Goal: Task Accomplishment & Management: Use online tool/utility

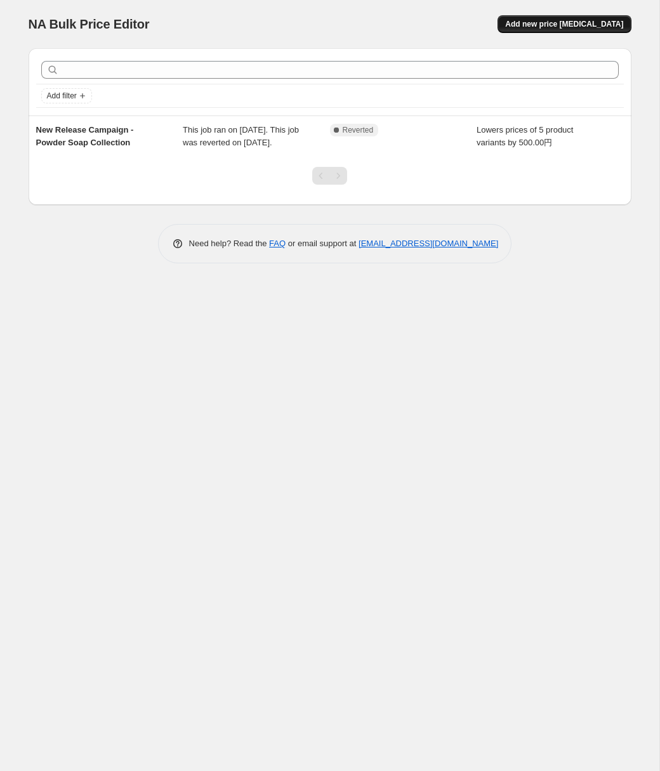
click at [542, 24] on span "Add new price change job" at bounding box center [564, 24] width 118 height 10
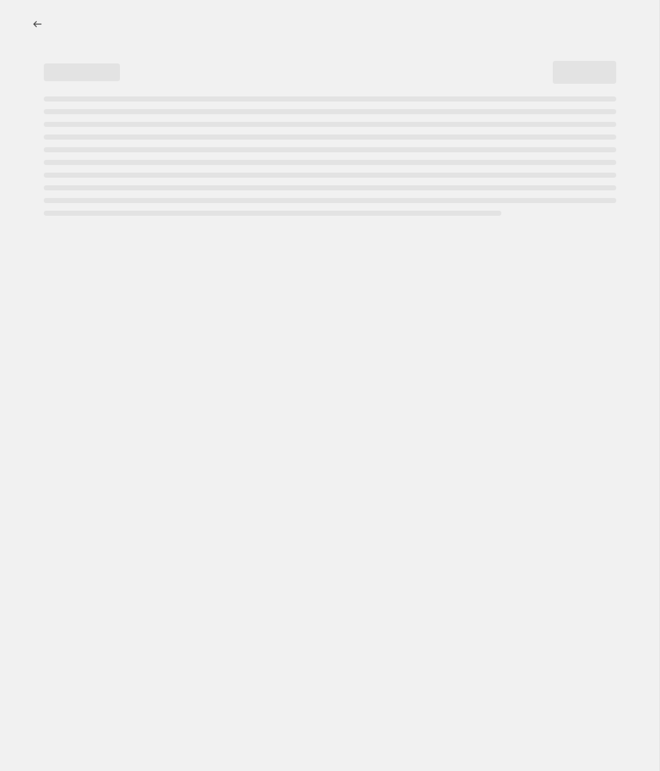
select select "percentage"
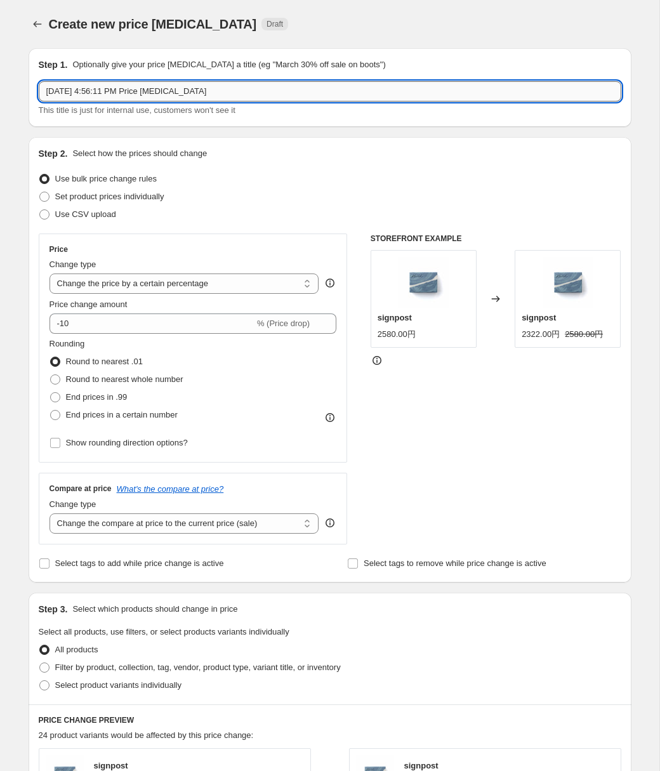
click at [424, 91] on input "Sep 5, 2025, 4:56:11 PM Price change job" at bounding box center [330, 91] width 583 height 20
type input "Restock Sale / Layer Conditioning Facial Cream Soap"
click at [264, 287] on select "Change the price to a certain amount Change the price by a certain amount Chang…" at bounding box center [185, 284] width 270 height 20
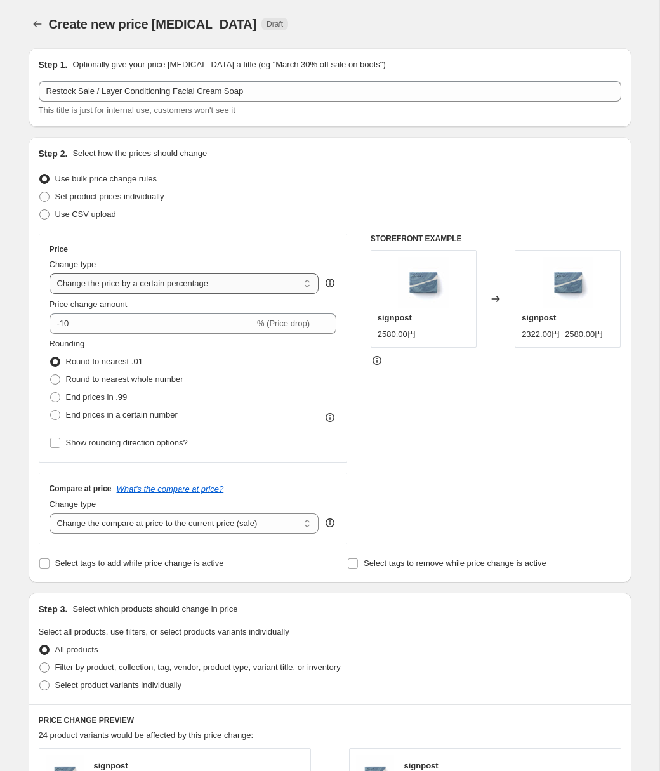
select select "by"
click at [50, 274] on select "Change the price to a certain amount Change the price by a certain amount Chang…" at bounding box center [185, 284] width 270 height 20
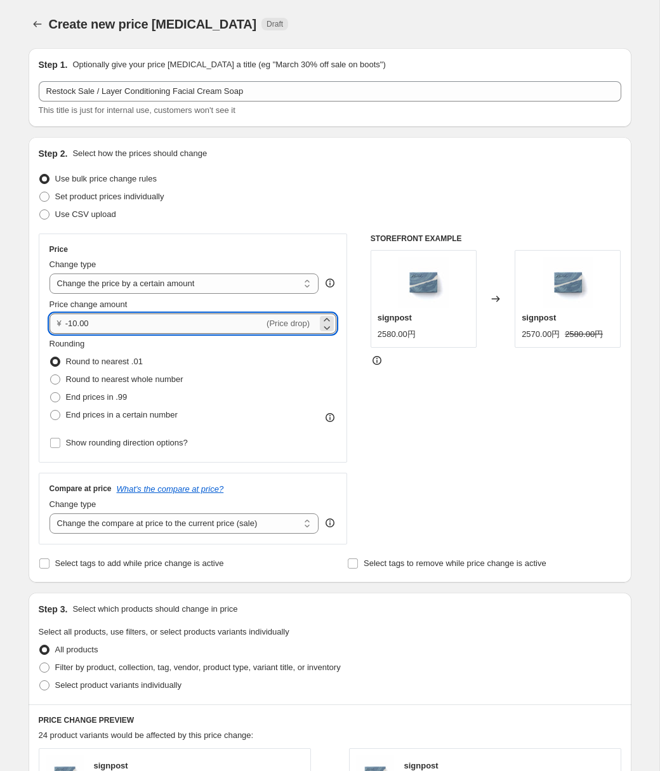
click at [192, 324] on input "-10.00" at bounding box center [164, 324] width 199 height 20
type input "-1"
type input "-400.00"
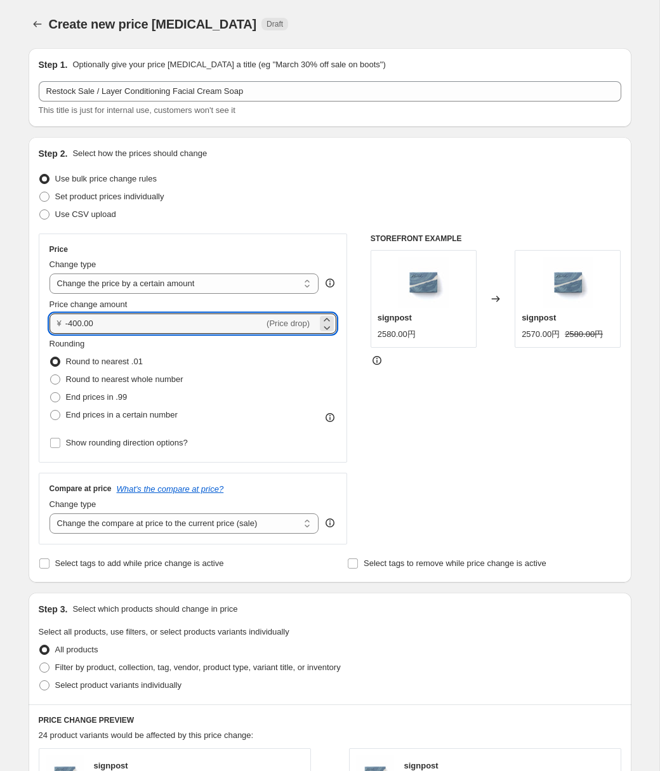
click at [490, 425] on div "STOREFRONT EXAMPLE signpost 2580.00円 Changed to signpost 2570.00円 2580.00円" at bounding box center [496, 389] width 251 height 311
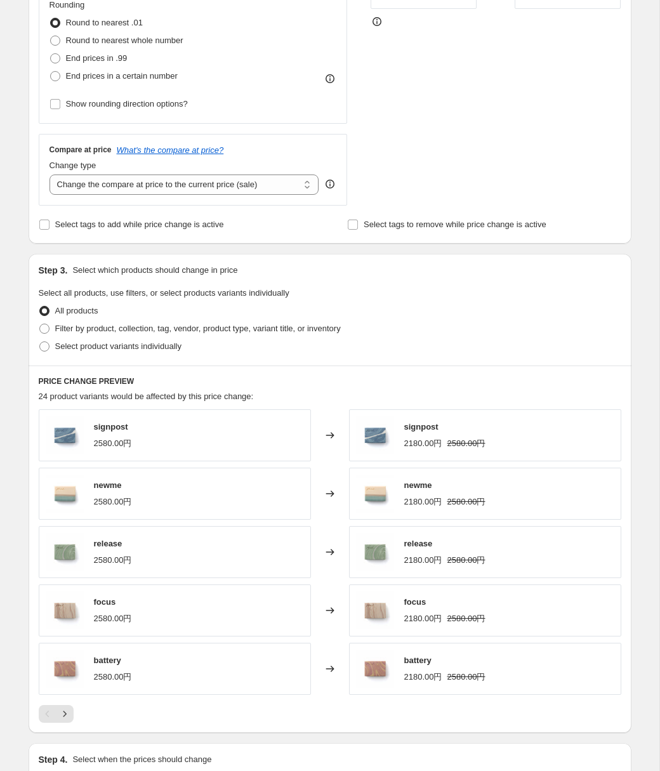
scroll to position [408, 0]
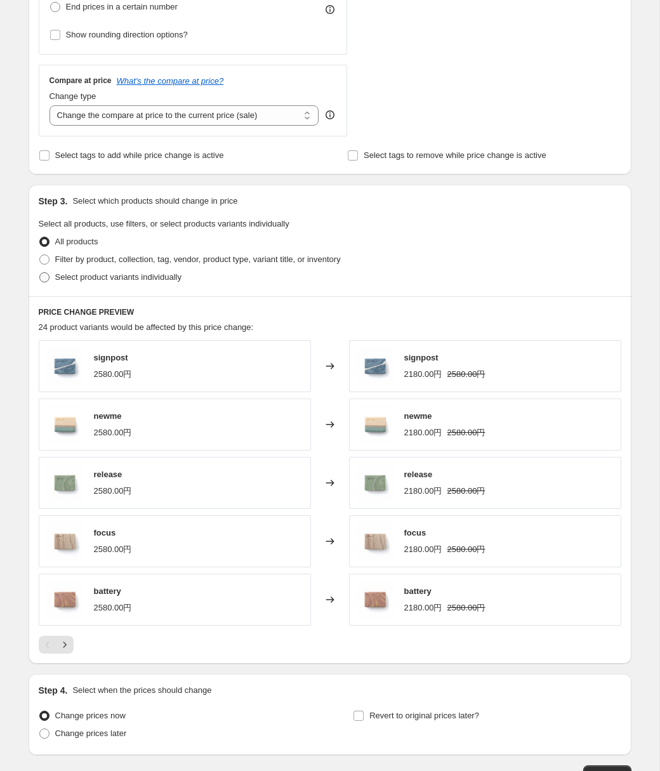
click at [152, 279] on span "Select product variants individually" at bounding box center [118, 277] width 126 height 10
click at [40, 273] on input "Select product variants individually" at bounding box center [39, 272] width 1 height 1
radio input "true"
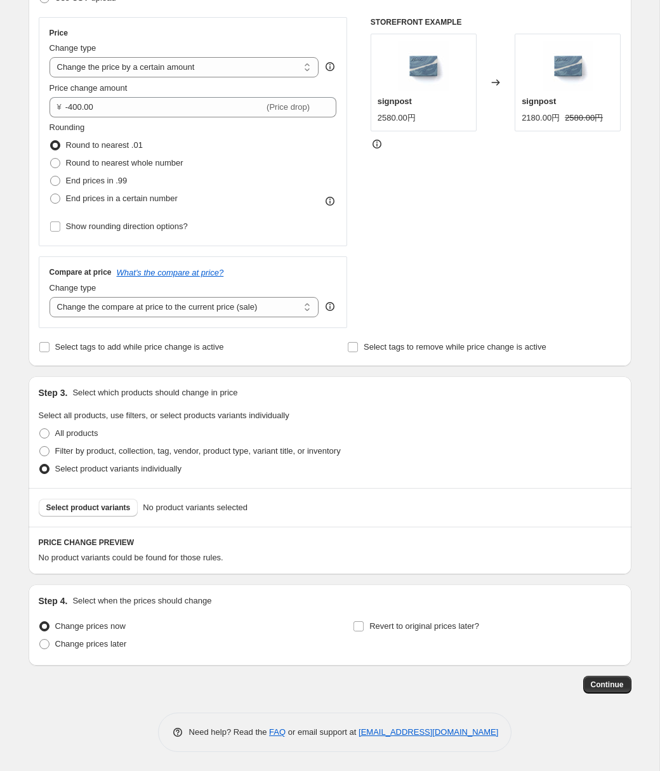
scroll to position [217, 0]
click at [114, 507] on span "Select product variants" at bounding box center [88, 508] width 84 height 10
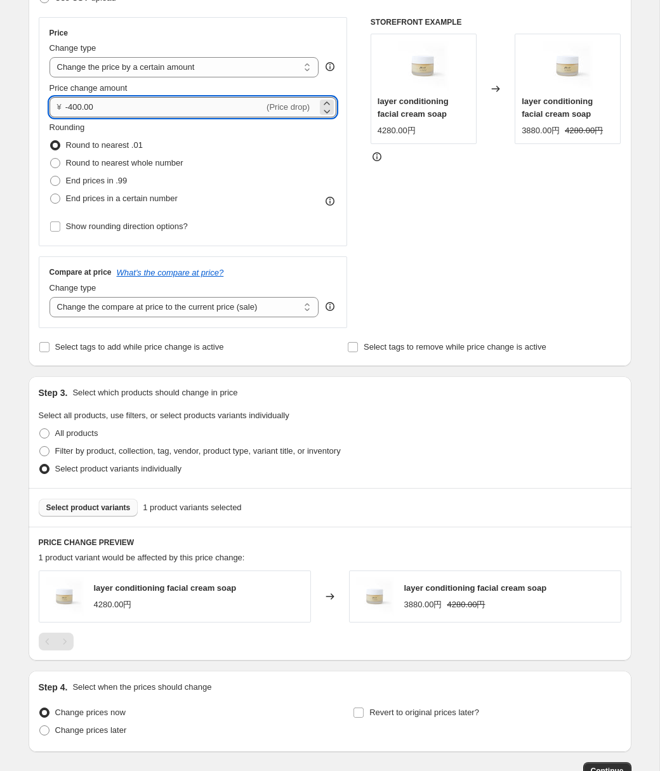
click at [70, 107] on input "-400.00" at bounding box center [164, 107] width 199 height 20
type input "-500.00"
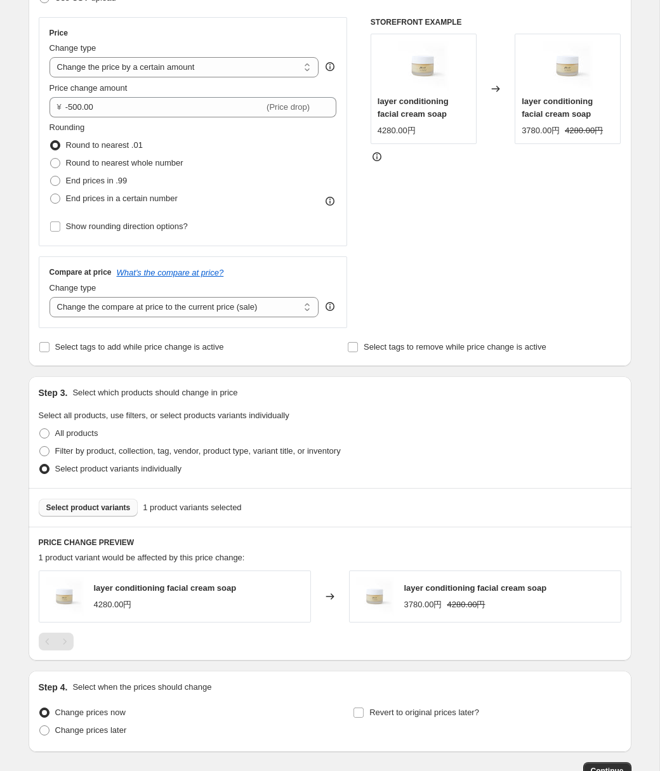
click at [525, 231] on div "STOREFRONT EXAMPLE layer conditioning facial cream soap 4280.00円 Changed to lay…" at bounding box center [496, 172] width 251 height 311
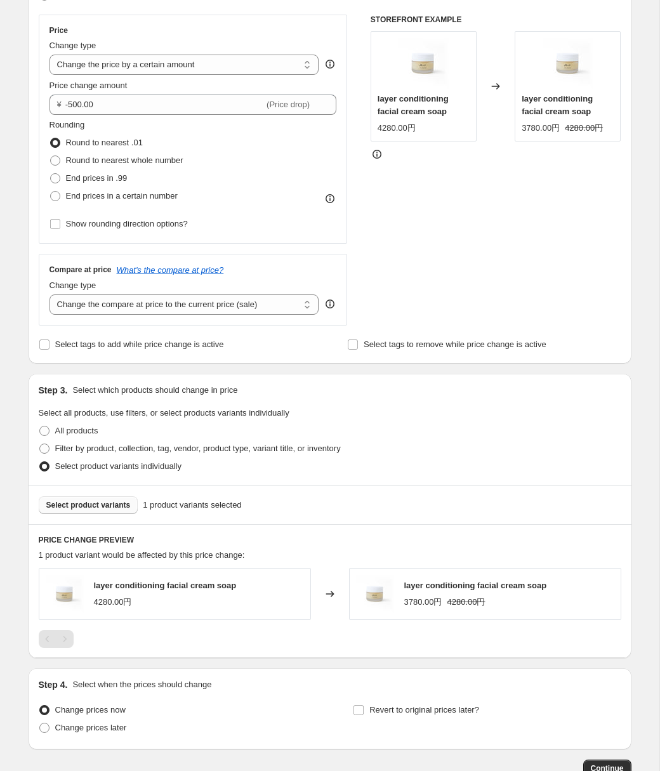
scroll to position [303, 0]
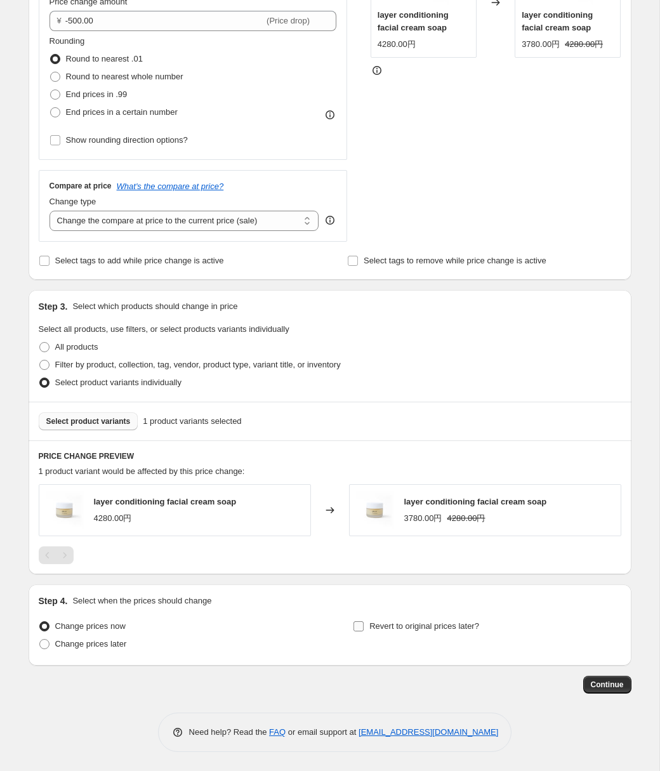
click at [395, 625] on span "Revert to original prices later?" at bounding box center [425, 627] width 110 height 10
click at [364, 625] on input "Revert to original prices later?" at bounding box center [359, 627] width 10 height 10
checkbox input "true"
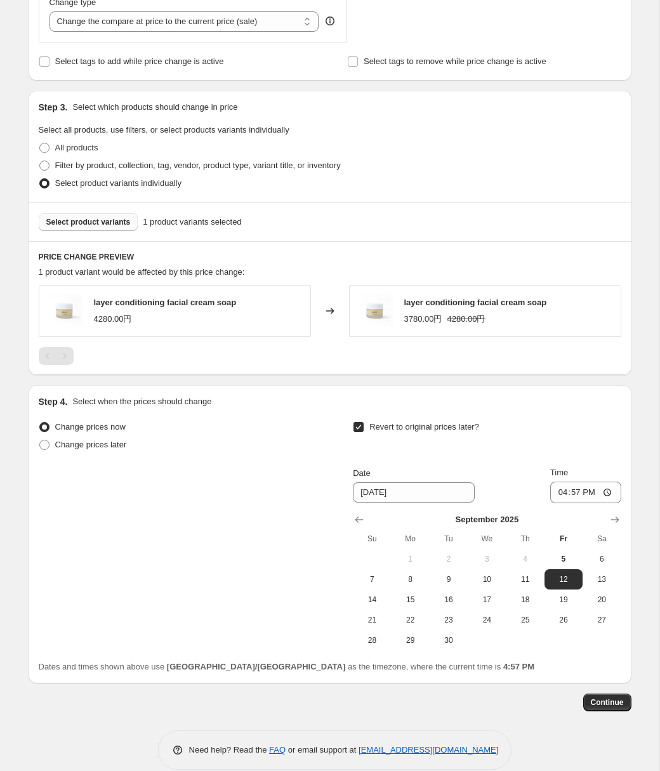
scroll to position [520, 0]
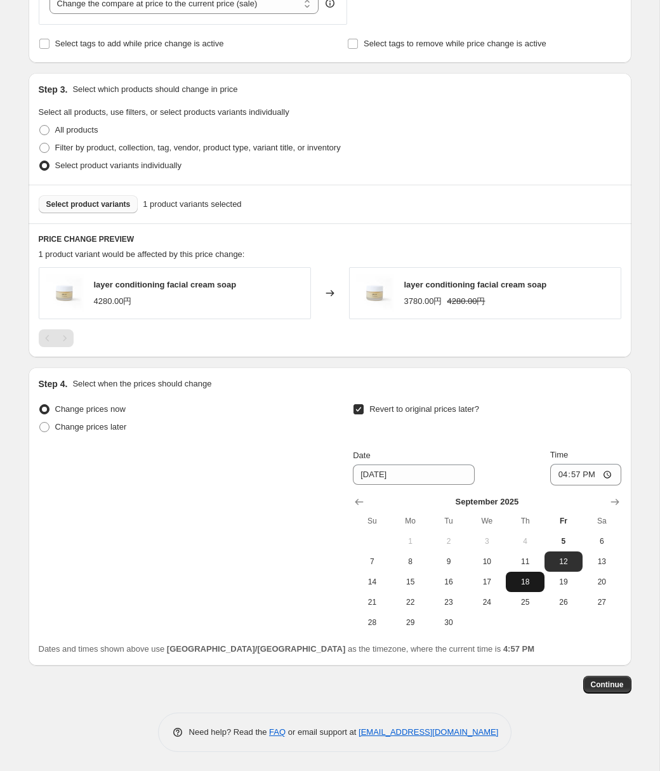
click at [522, 584] on span "18" at bounding box center [525, 582] width 28 height 10
type input "9/18/2025"
click at [577, 478] on input "16:57" at bounding box center [585, 475] width 71 height 22
type input "23:59"
click at [443, 699] on div "Step 1. Optionally give your price change job a title (eg "March 30% off sale o…" at bounding box center [330, 135] width 603 height 1234
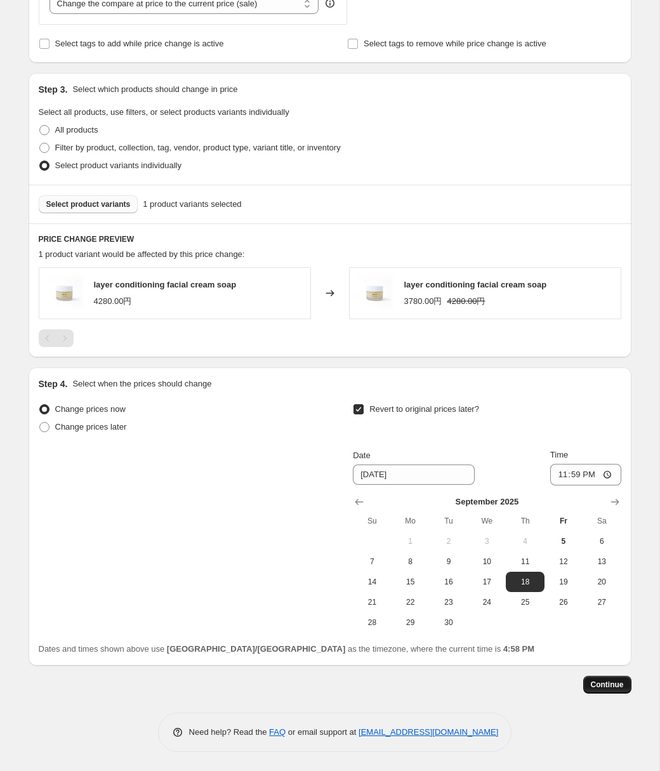
click at [611, 684] on span "Continue" at bounding box center [607, 685] width 33 height 10
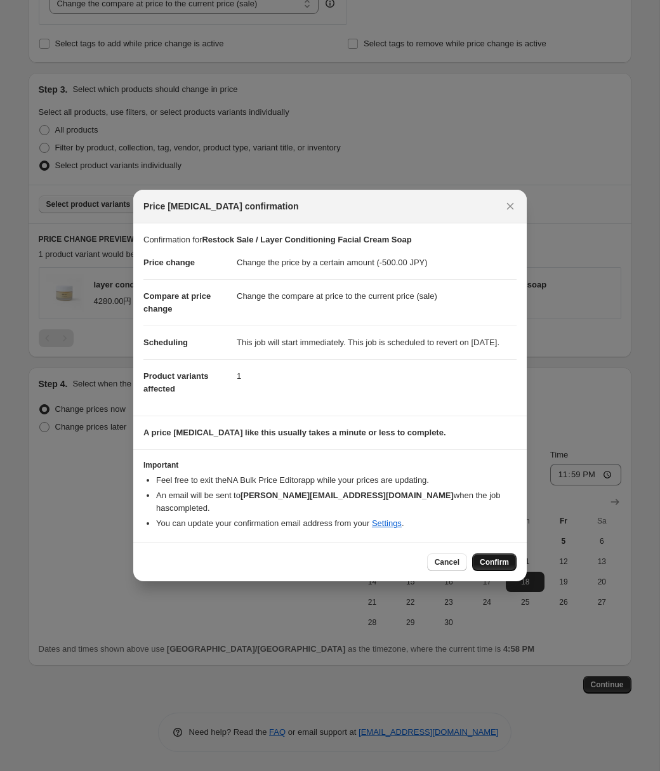
click at [505, 566] on span "Confirm" at bounding box center [494, 562] width 29 height 10
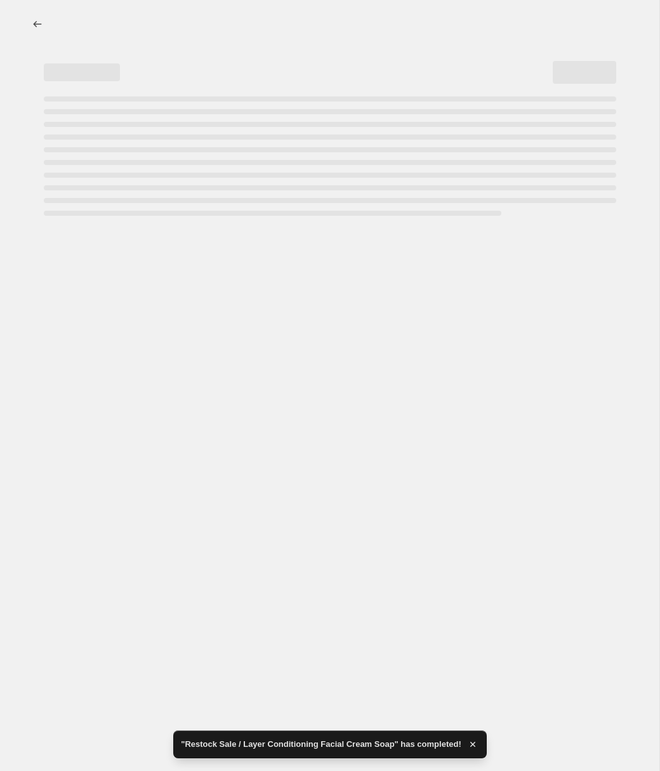
select select "by"
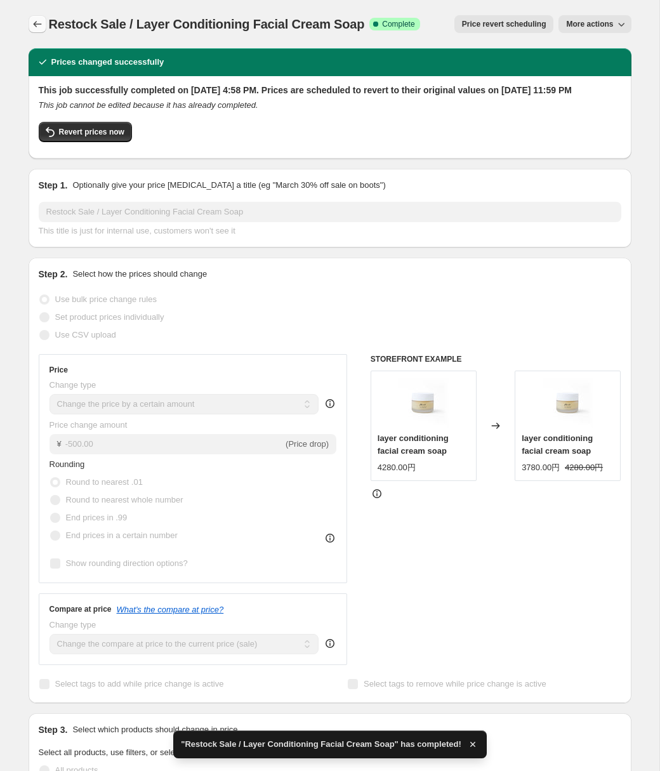
click at [39, 26] on icon "Price change jobs" at bounding box center [37, 24] width 13 height 13
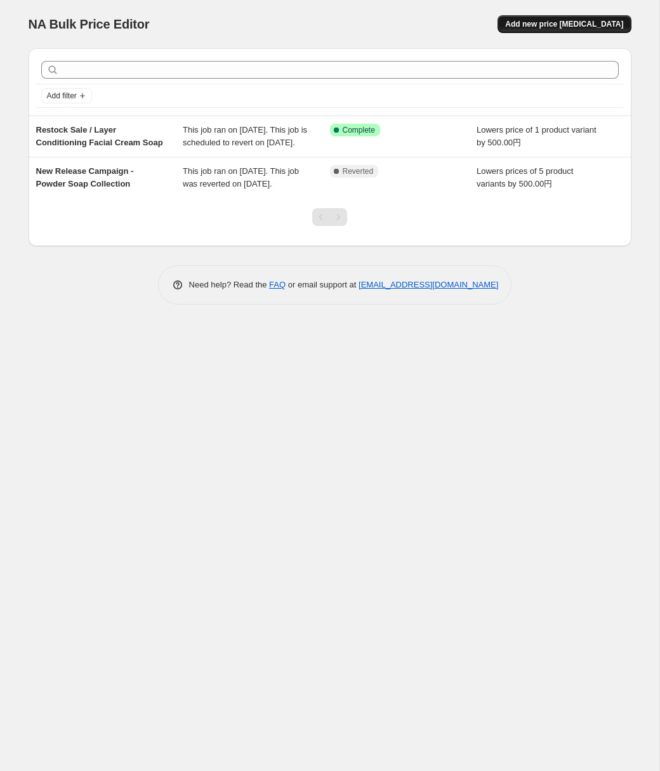
click at [581, 25] on span "Add new price change job" at bounding box center [564, 24] width 118 height 10
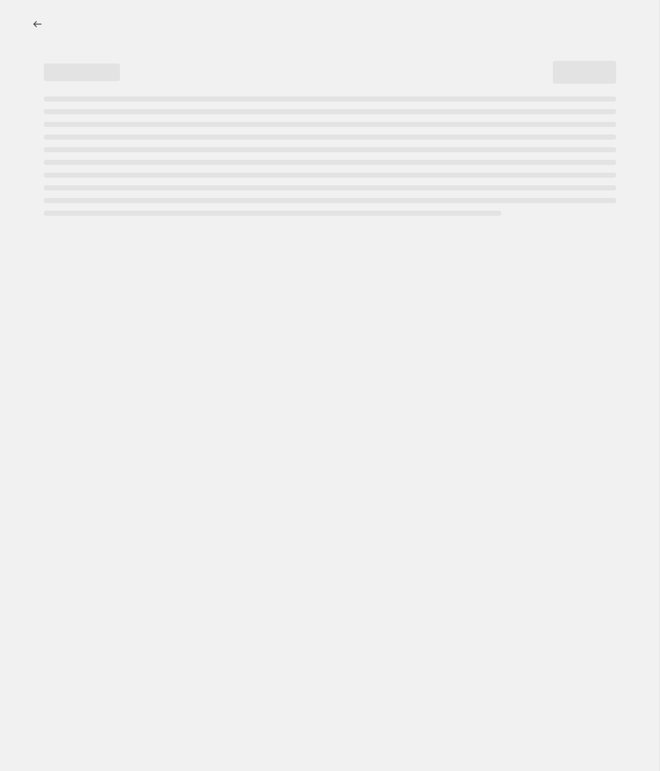
select select "percentage"
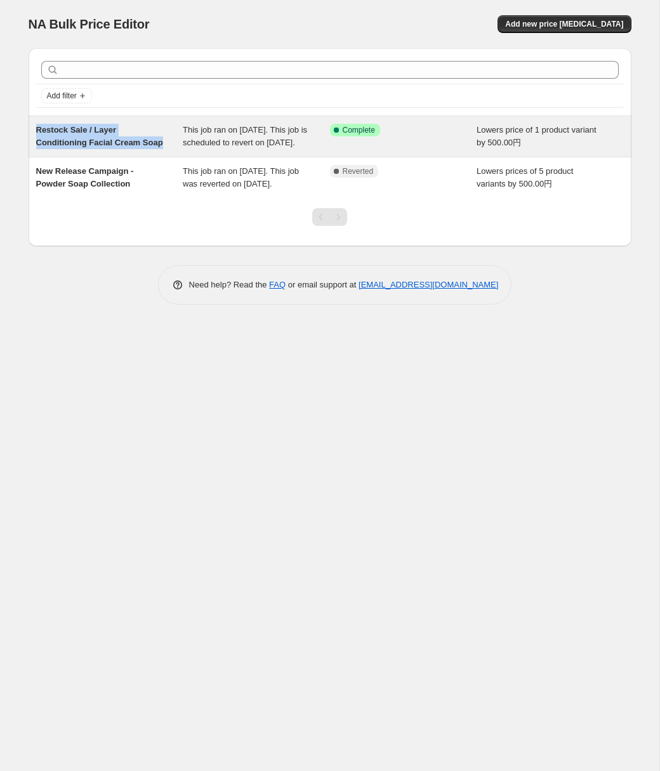
drag, startPoint x: 81, startPoint y: 157, endPoint x: 32, endPoint y: 126, distance: 58.8
click at [32, 126] on div "Restock Sale / Layer Conditioning Facial Cream Soap This job ran on September 5…" at bounding box center [330, 136] width 603 height 41
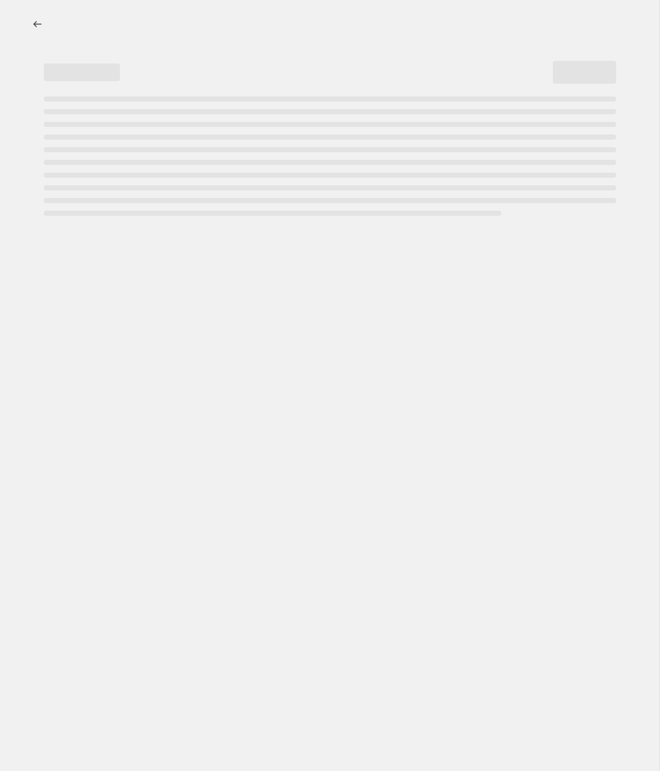
select select "by"
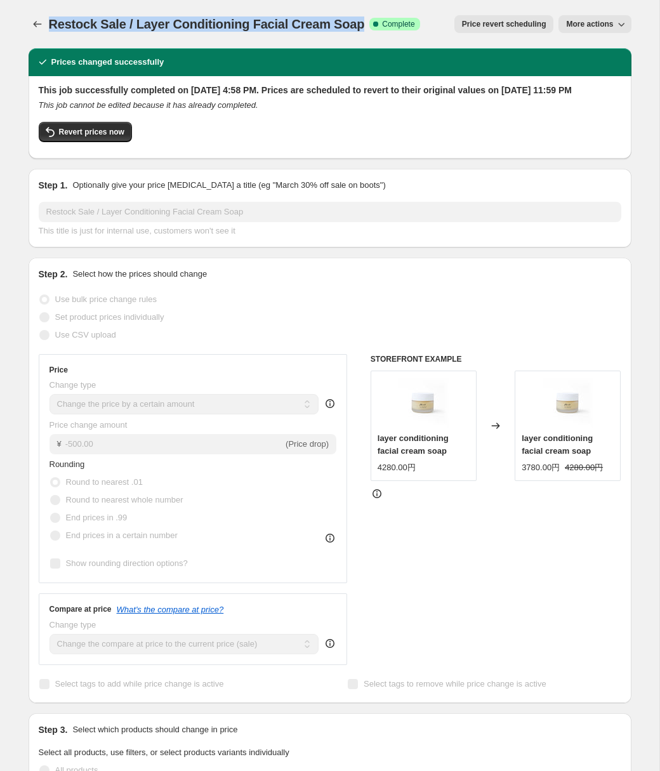
drag, startPoint x: 353, startPoint y: 26, endPoint x: 51, endPoint y: 29, distance: 302.3
click at [51, 29] on span "Restock Sale / Layer Conditioning Facial Cream Soap" at bounding box center [207, 24] width 316 height 14
copy span "Restock Sale / Layer Conditioning Facial Cream Soap"
click at [31, 27] on icon "Price change jobs" at bounding box center [37, 24] width 13 height 13
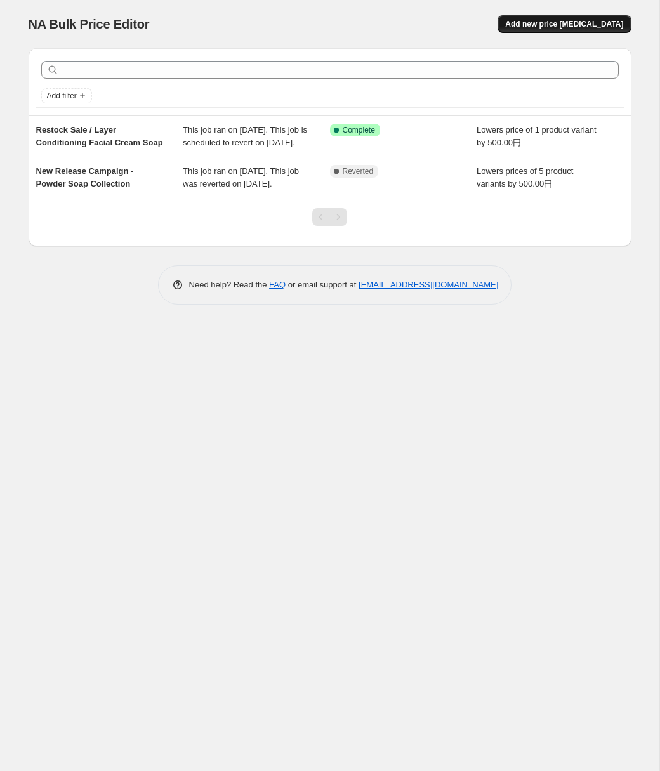
click at [545, 20] on span "Add new price change job" at bounding box center [564, 24] width 118 height 10
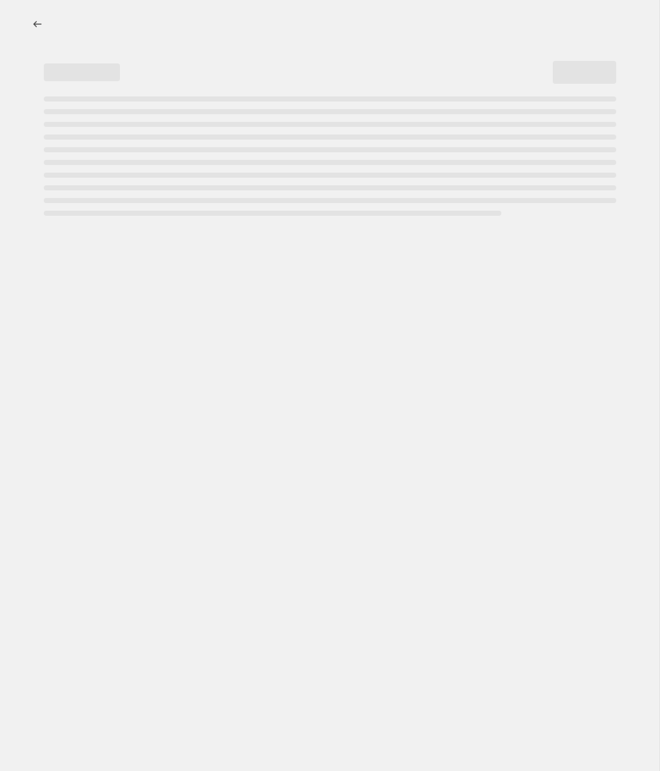
select select "percentage"
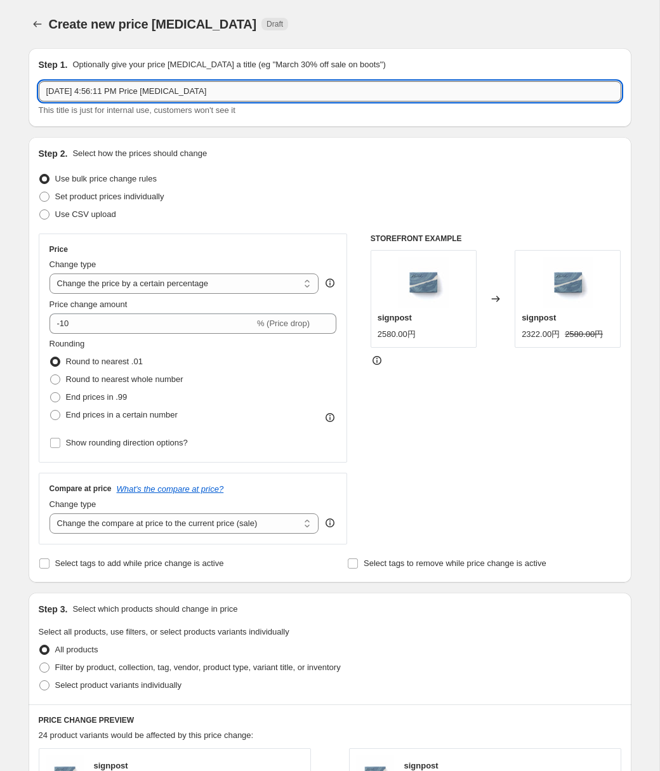
click at [162, 92] on input "Sep 5, 2025, 4:56:11 PM Price change job" at bounding box center [330, 91] width 583 height 20
paste input "Restock Sale / Layer Conditioning Facial Cream Soap"
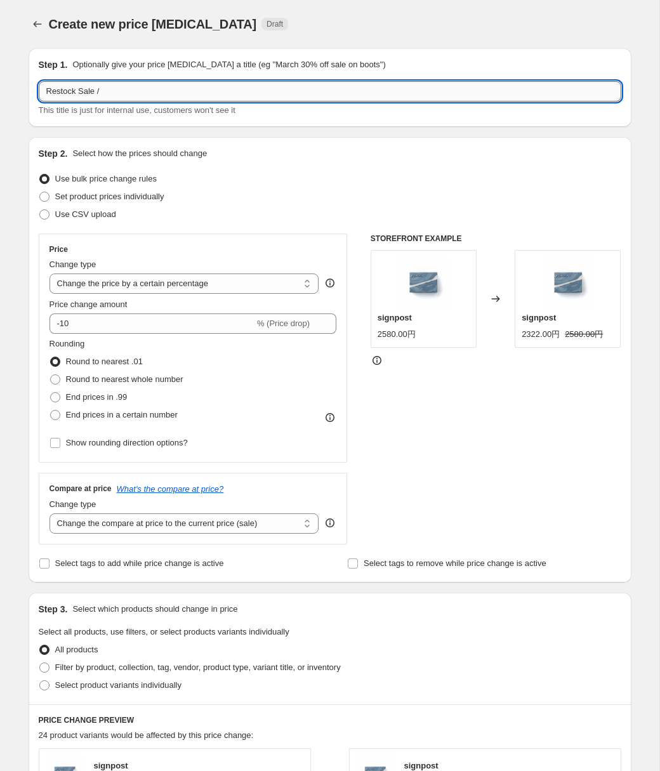
paste input "CREAM SOAP Gift Set"
type input "Restock Sale / CREAM SOAP Gift Set"
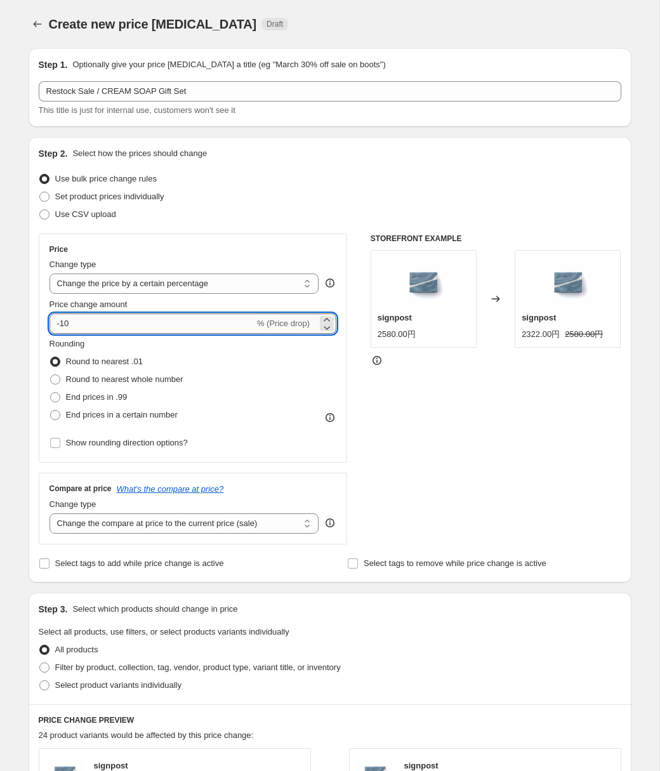
click at [129, 325] on input "-10" at bounding box center [152, 324] width 205 height 20
type input "-1"
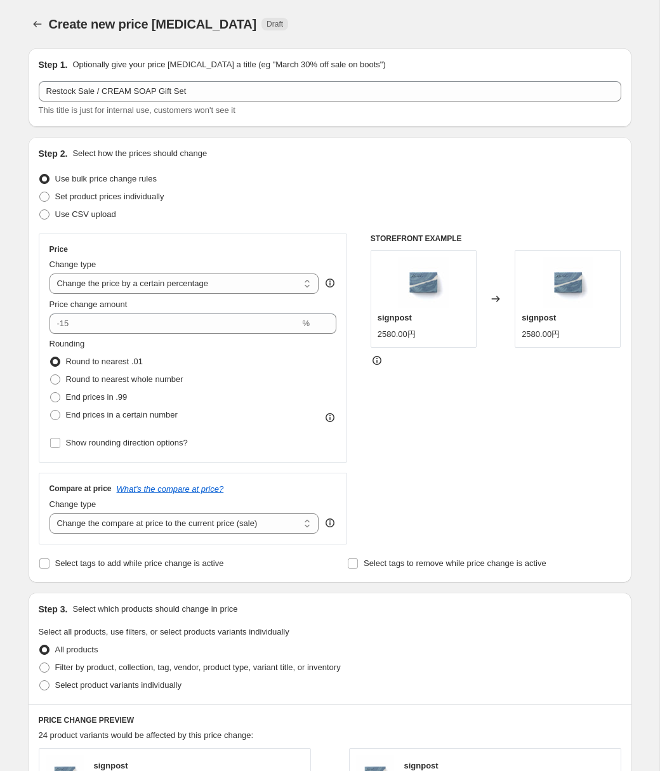
type input "0"
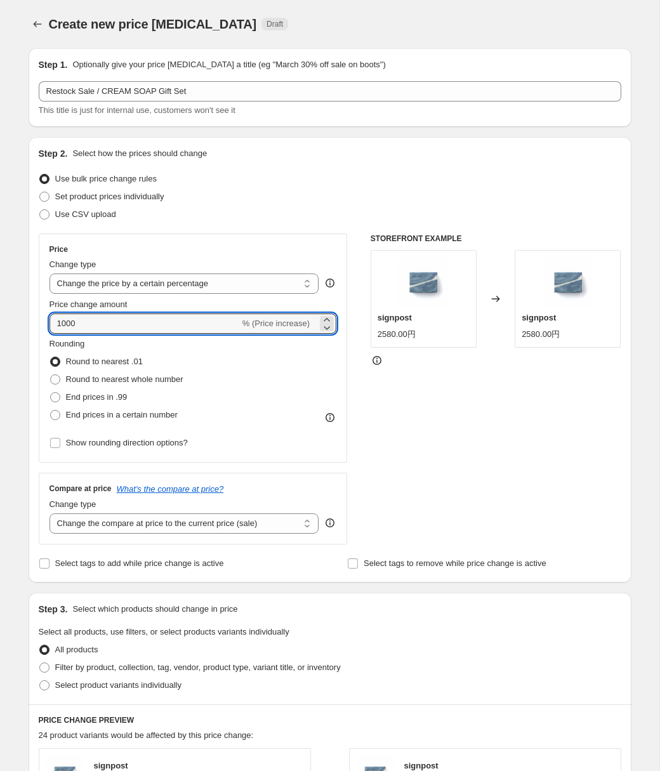
type input "1000"
click at [196, 295] on div "Price Change type Change the price to a certain amount Change the price by a ce…" at bounding box center [194, 348] width 288 height 208
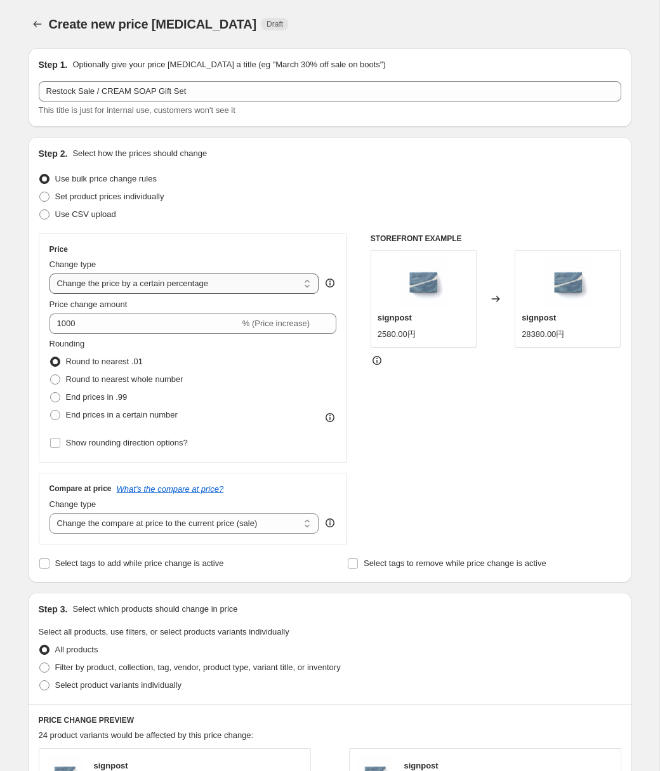
click at [205, 291] on select "Change the price to a certain amount Change the price by a certain amount Chang…" at bounding box center [185, 284] width 270 height 20
select select "by"
click at [50, 274] on select "Change the price to a certain amount Change the price by a certain amount Chang…" at bounding box center [185, 284] width 270 height 20
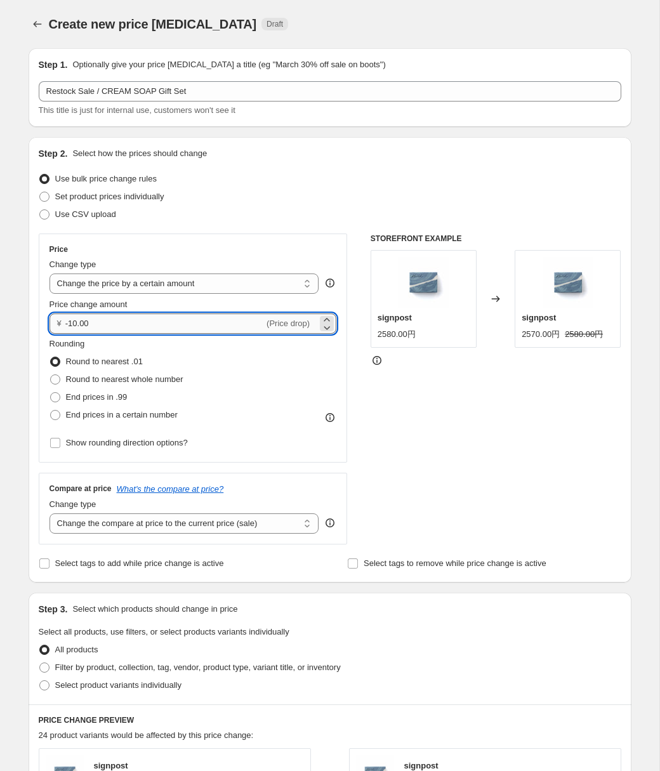
click at [129, 332] on input "-10.00" at bounding box center [164, 324] width 199 height 20
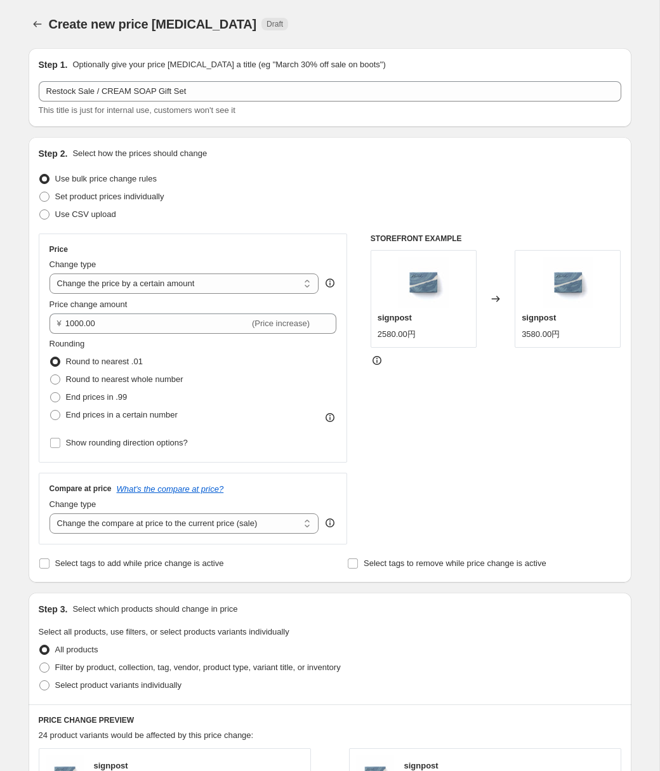
click at [434, 430] on div "STOREFRONT EXAMPLE signpost 2580.00円 Changed to signpost 3580.00円" at bounding box center [496, 389] width 251 height 311
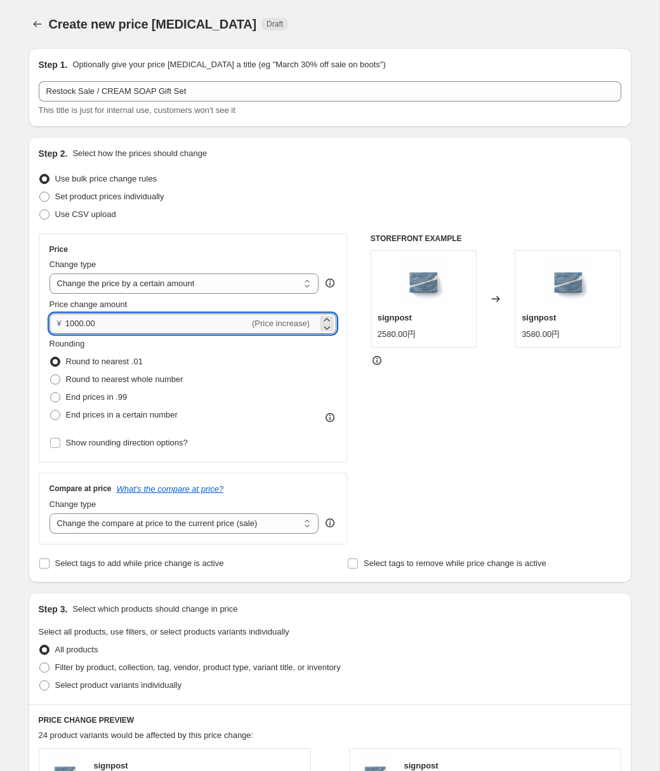
click at [165, 321] on input "1000.00" at bounding box center [157, 324] width 184 height 20
type input "-1000.00"
click at [537, 443] on div "STOREFRONT EXAMPLE signpost 2580.00円 Changed to signpost 3580.00円" at bounding box center [496, 389] width 251 height 311
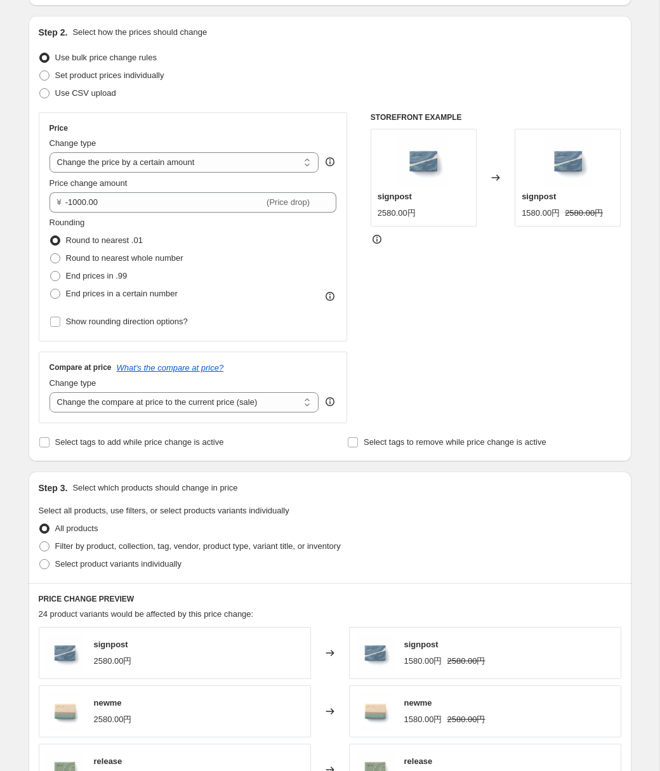
scroll to position [383, 0]
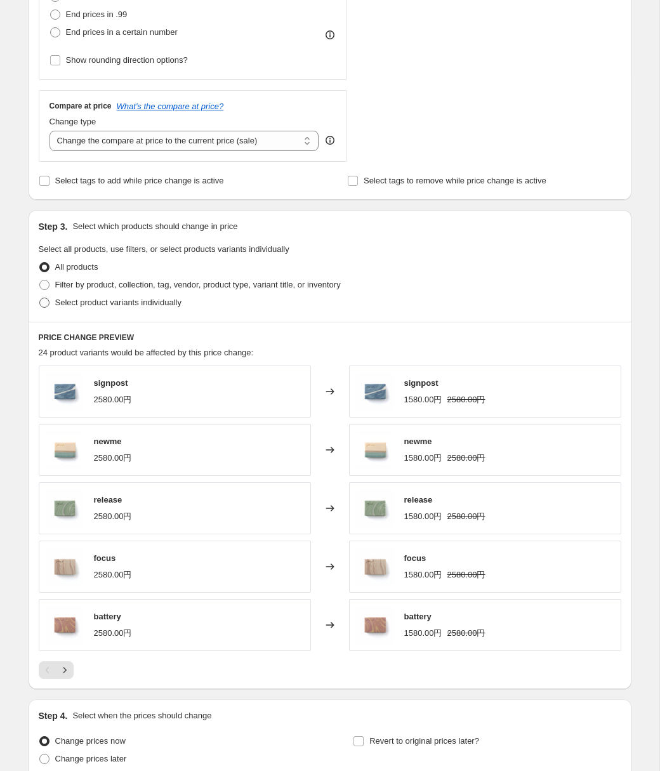
click at [171, 302] on span "Select product variants individually" at bounding box center [118, 303] width 126 height 10
click at [40, 298] on input "Select product variants individually" at bounding box center [39, 298] width 1 height 1
radio input "true"
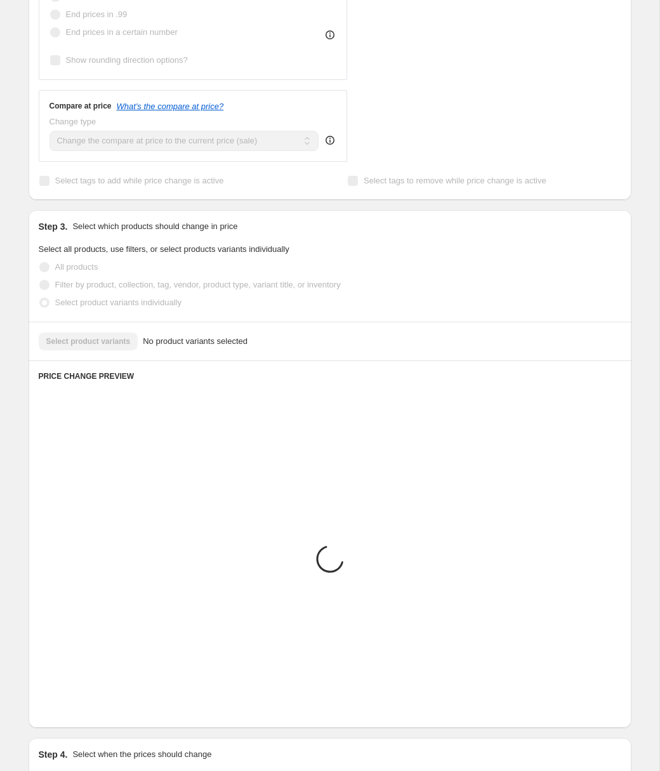
scroll to position [217, 0]
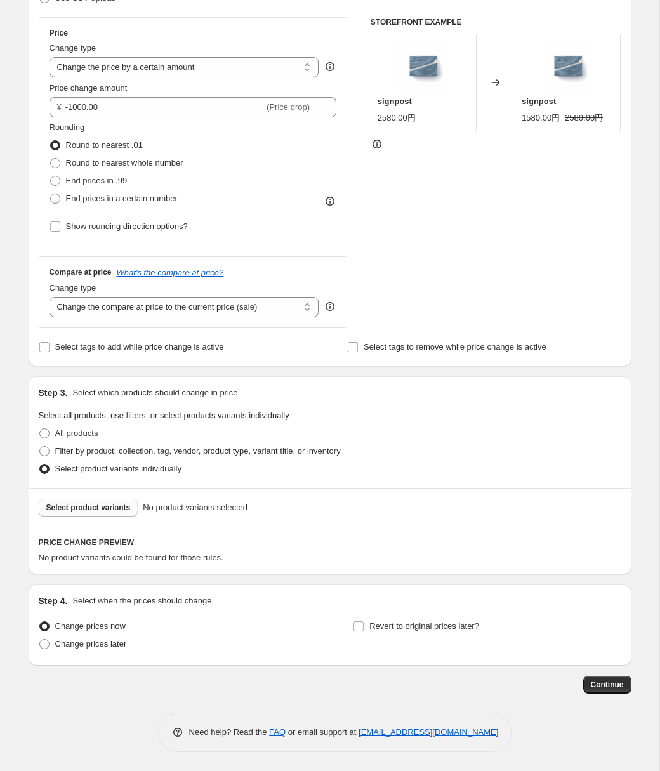
click at [107, 505] on span "Select product variants" at bounding box center [88, 508] width 84 height 10
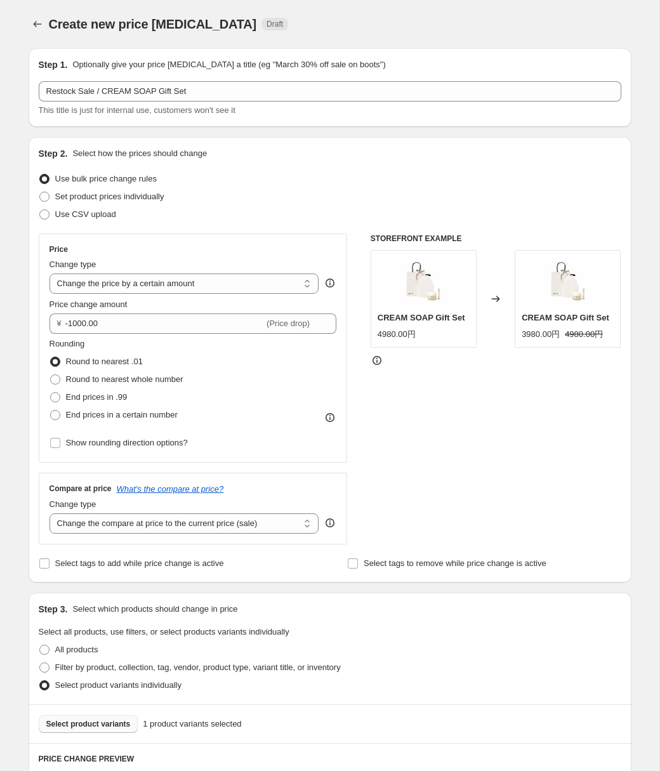
scroll to position [303, 0]
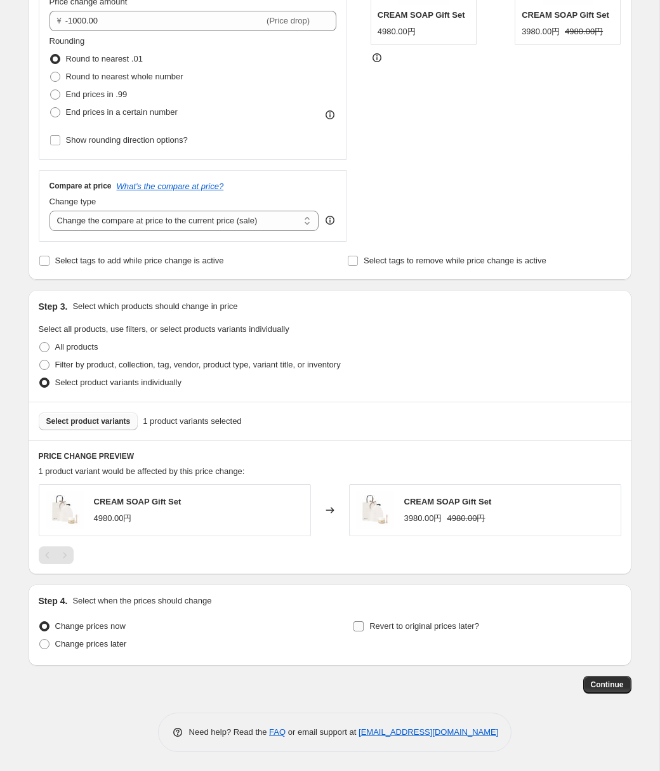
click at [415, 626] on span "Revert to original prices later?" at bounding box center [425, 627] width 110 height 10
click at [364, 626] on input "Revert to original prices later?" at bounding box center [359, 627] width 10 height 10
checkbox input "true"
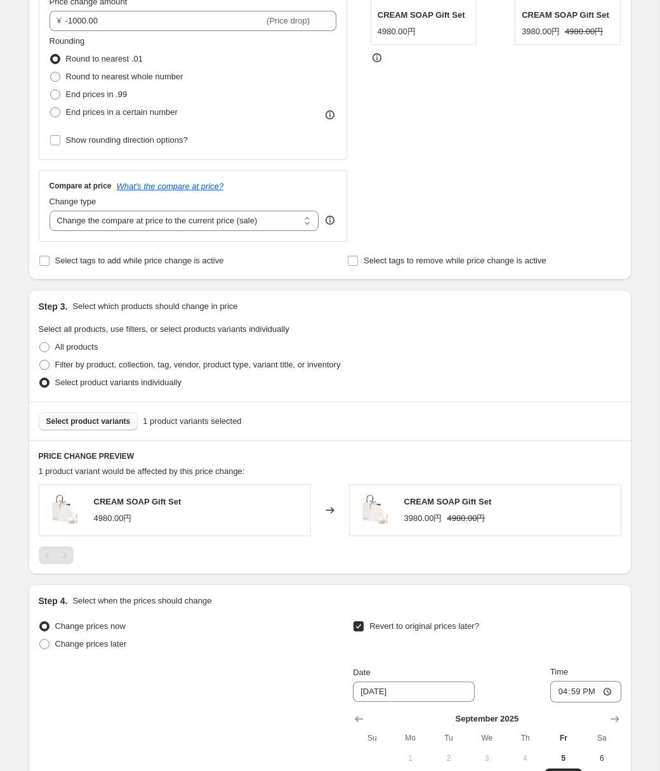
scroll to position [520, 0]
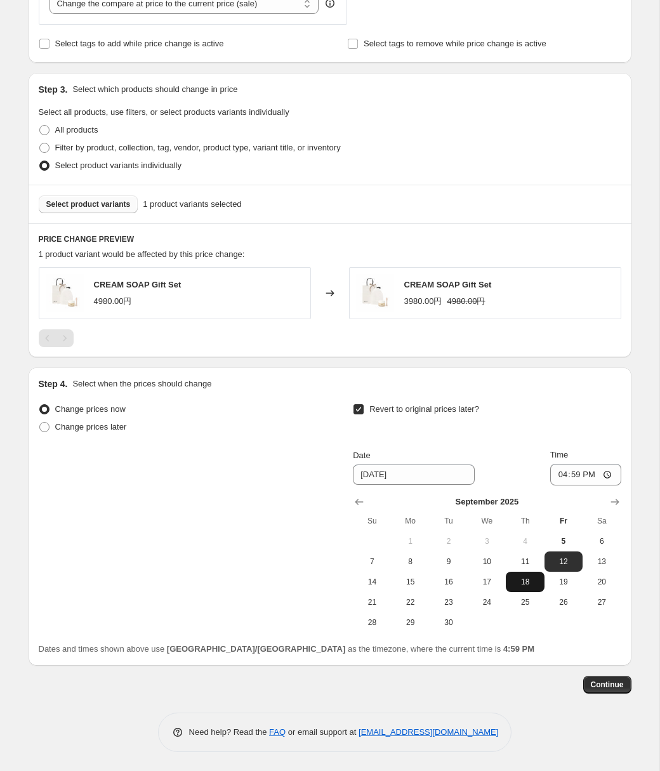
click at [527, 586] on span "18" at bounding box center [525, 582] width 28 height 10
type input "9/18/2025"
click at [580, 474] on input "16:59" at bounding box center [585, 475] width 71 height 22
type input "23:59"
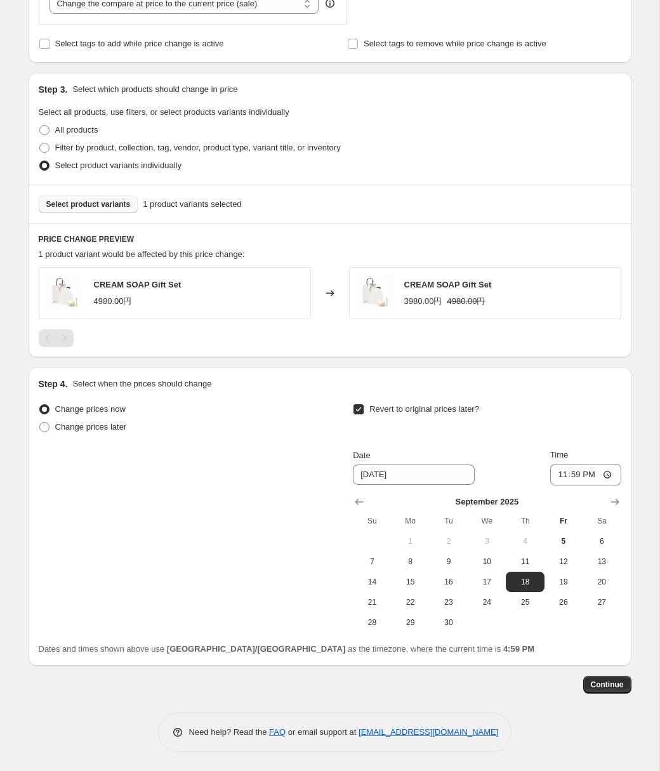
click at [590, 413] on div "Revert to original prices later?" at bounding box center [487, 420] width 268 height 38
click at [605, 682] on span "Continue" at bounding box center [607, 685] width 33 height 10
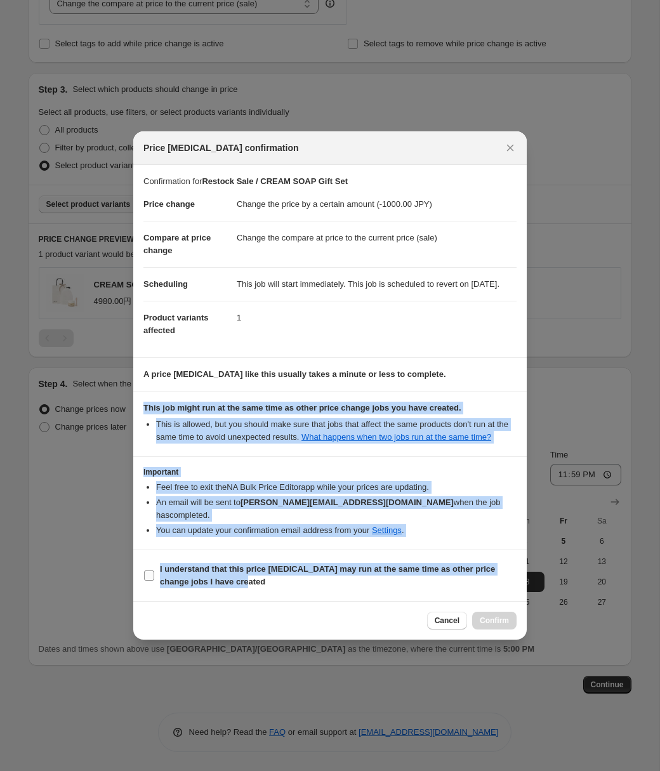
drag, startPoint x: 142, startPoint y: 417, endPoint x: 262, endPoint y: 592, distance: 212.9
click at [262, 592] on div "Confirmation for Restock Sale / CREAM SOAP Gift Set Price change Change the pri…" at bounding box center [330, 383] width 394 height 437
copy div "This job might run at the same time as other price change jobs you have created…"
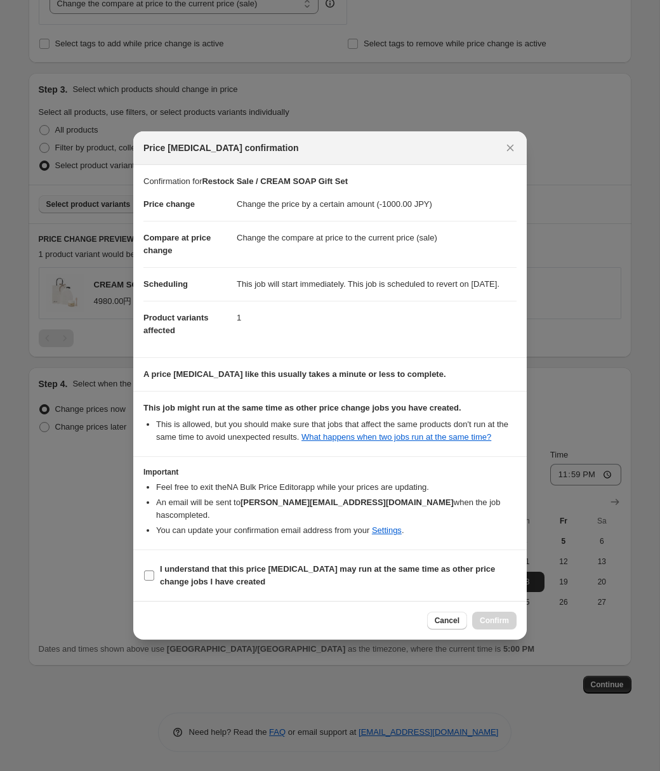
click at [408, 571] on b "I understand that this price change job may run at the same time as other price…" at bounding box center [327, 575] width 335 height 22
click at [154, 571] on input "I understand that this price change job may run at the same time as other price…" at bounding box center [149, 576] width 10 height 10
checkbox input "true"
click at [484, 626] on span "Confirm" at bounding box center [494, 621] width 29 height 10
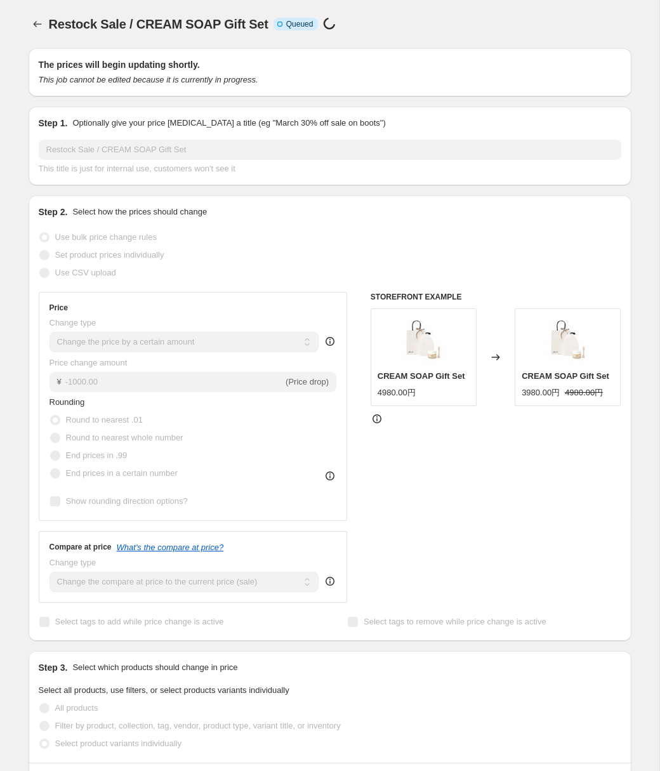
select select "by"
